Goal: Manage account settings

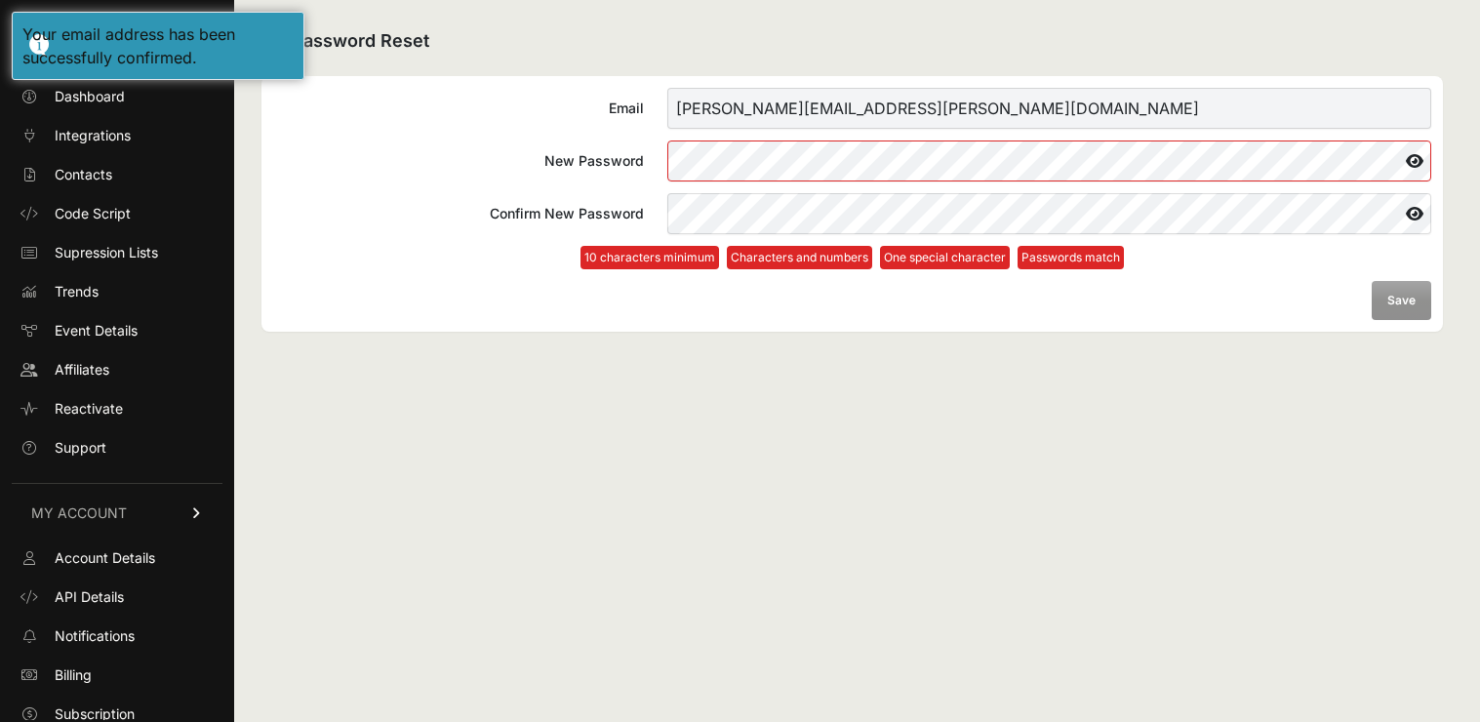
scroll to position [49, 0]
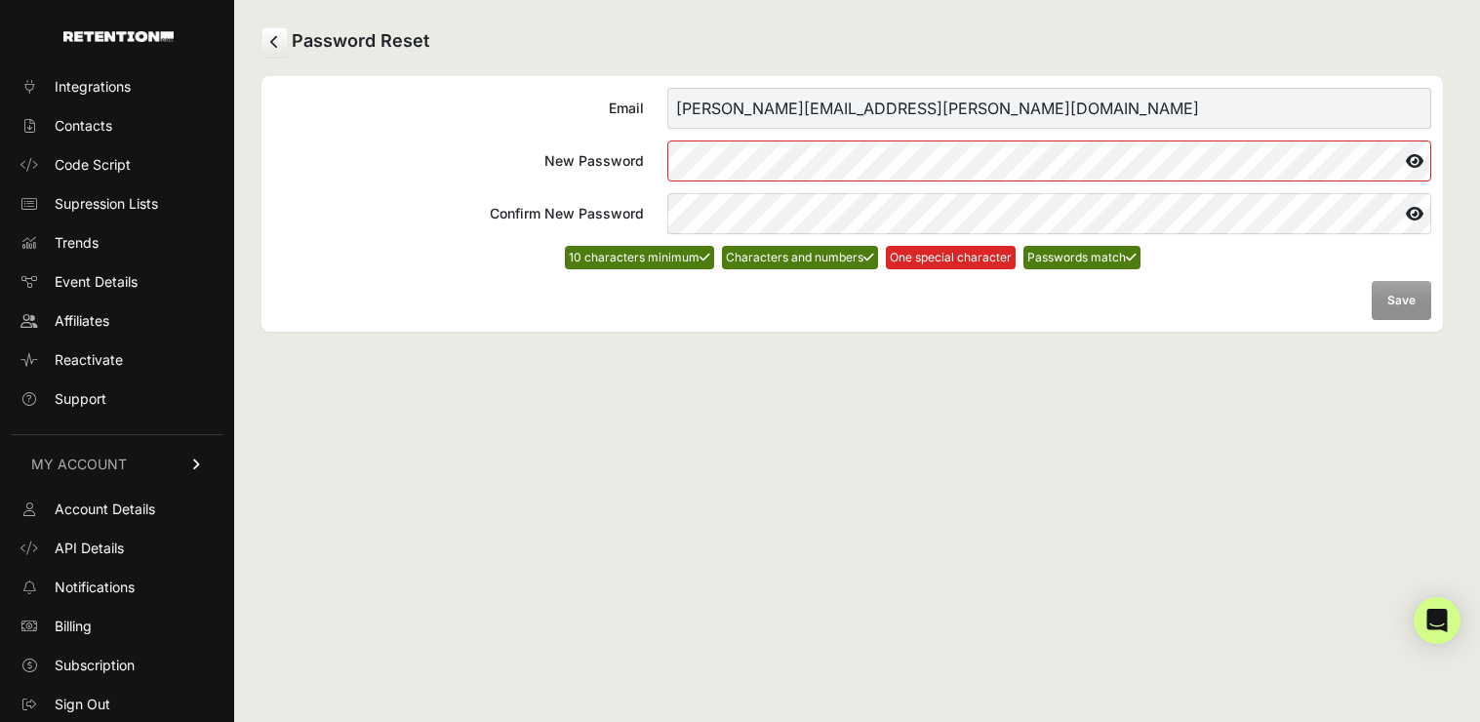
click at [1396, 311] on form "Email randy.levy@me.com New Password Confirm New Password 10 characters minimum…" at bounding box center [852, 204] width 1158 height 232
click at [1404, 305] on form "Email randy.levy@me.com New Password Confirm New Password 10 characters minimum…" at bounding box center [852, 204] width 1158 height 232
click at [1404, 309] on button "Save" at bounding box center [1402, 300] width 60 height 39
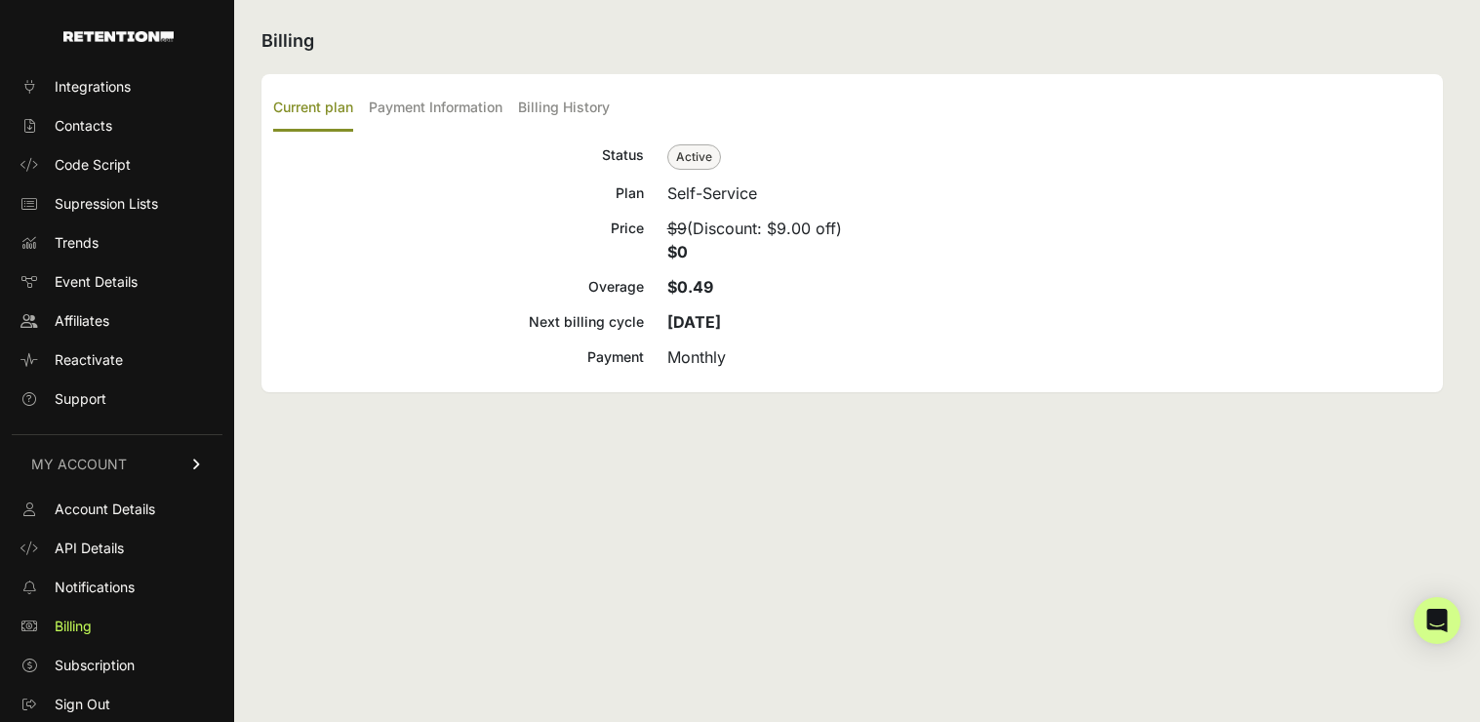
click at [91, 35] on img at bounding box center [118, 36] width 110 height 11
click at [82, 700] on span "Sign Out" at bounding box center [83, 705] width 56 height 20
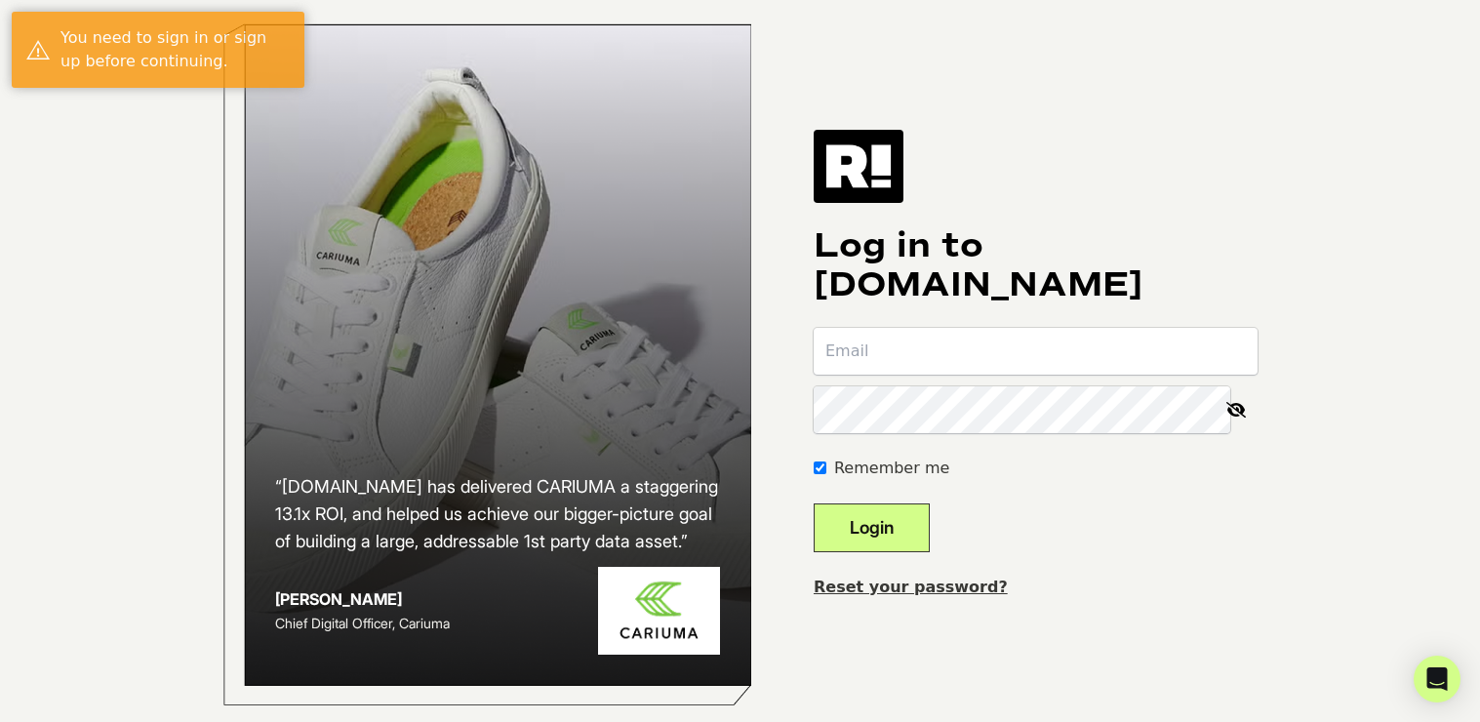
type input "[PERSON_NAME][EMAIL_ADDRESS][PERSON_NAME][DOMAIN_NAME]"
click at [888, 536] on button "Login" at bounding box center [872, 527] width 116 height 49
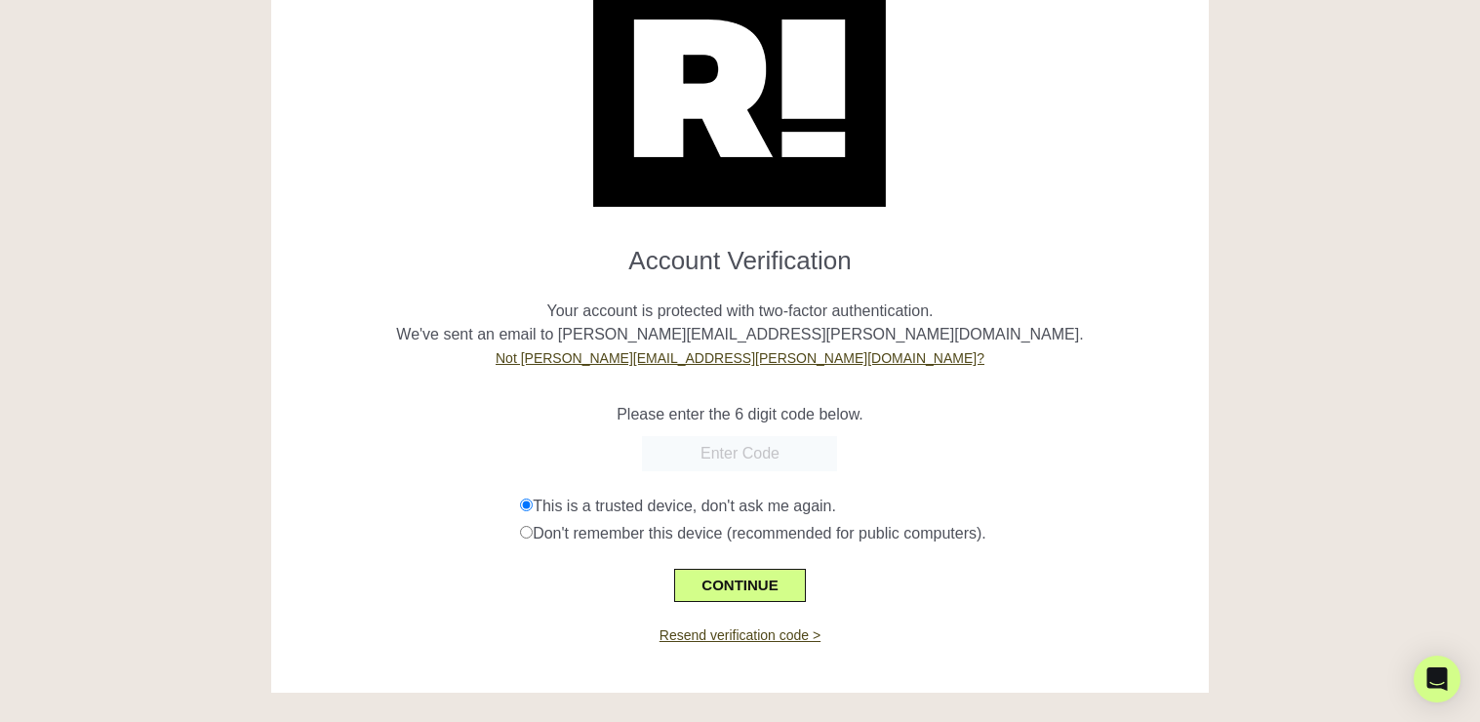
scroll to position [100, 0]
paste input "724613"
type input "724613"
click at [752, 586] on button "CONTINUE" at bounding box center [739, 585] width 131 height 33
